Goal: Check status: Check status

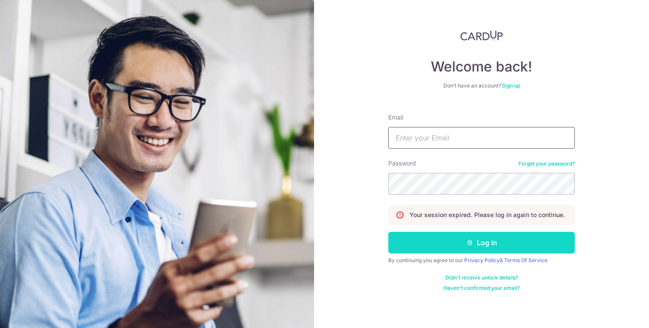
type input "[EMAIL_ADDRESS][DOMAIN_NAME]"
click at [476, 242] on button "Log in" at bounding box center [481, 243] width 186 height 22
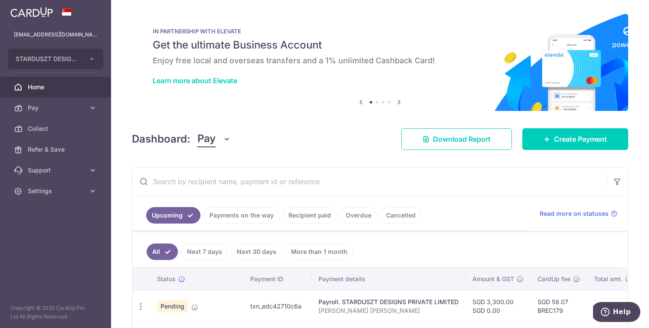
click at [255, 221] on link "Payments on the way" at bounding box center [241, 215] width 75 height 16
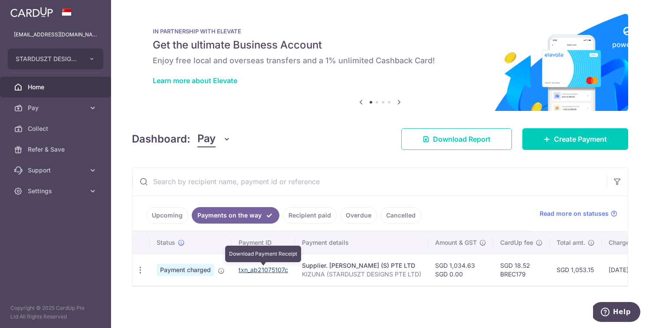
click at [271, 269] on link "txn_ab21075107c" at bounding box center [262, 269] width 49 height 7
click at [292, 213] on link "Recipient paid" at bounding box center [310, 215] width 54 height 16
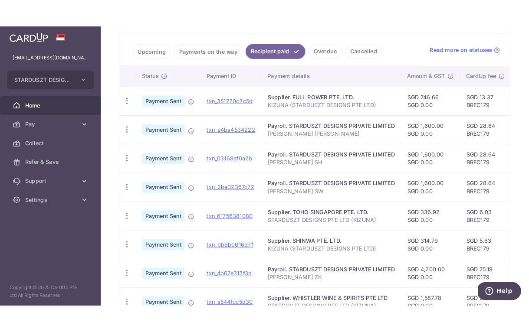
scroll to position [187, 0]
